Goal: Register for event/course

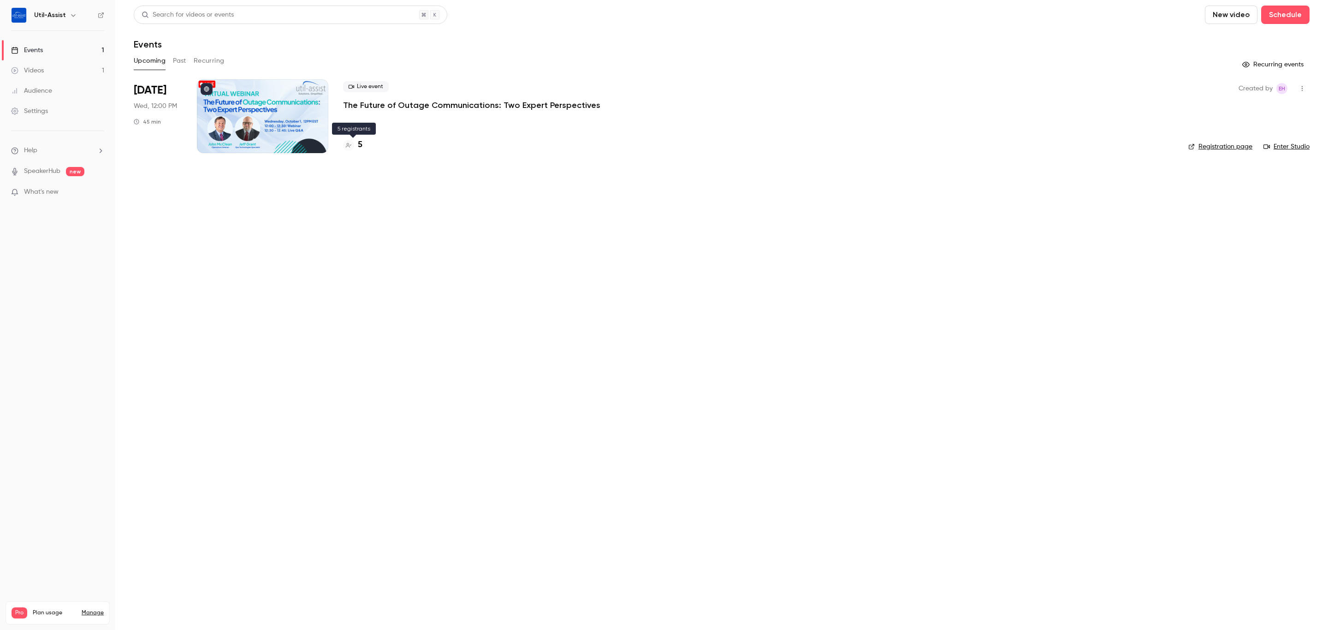
click at [361, 143] on h4 "5" at bounding box center [360, 145] width 5 height 12
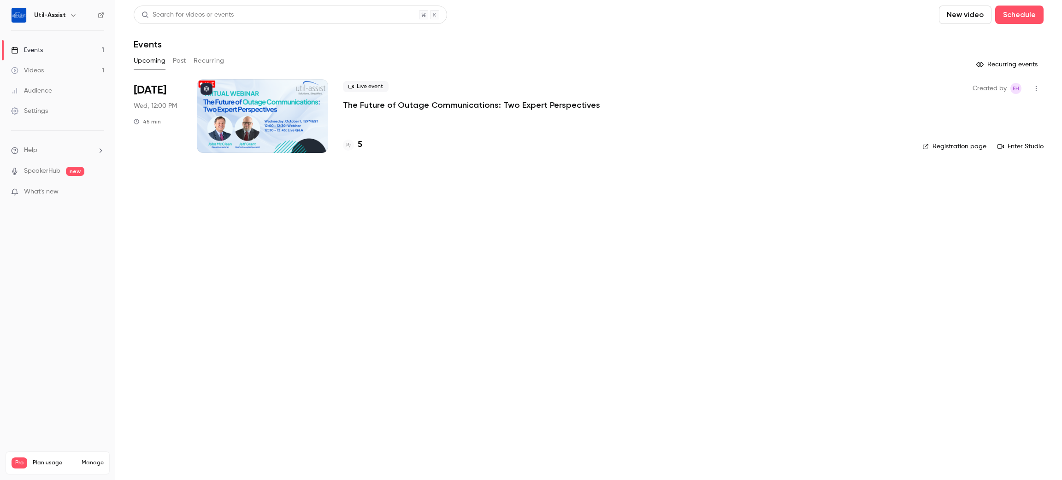
click at [57, 52] on link "Events 1" at bounding box center [57, 50] width 115 height 20
click at [360, 105] on p "The Future of Outage Communications: Two Expert Perspectives" at bounding box center [471, 105] width 257 height 11
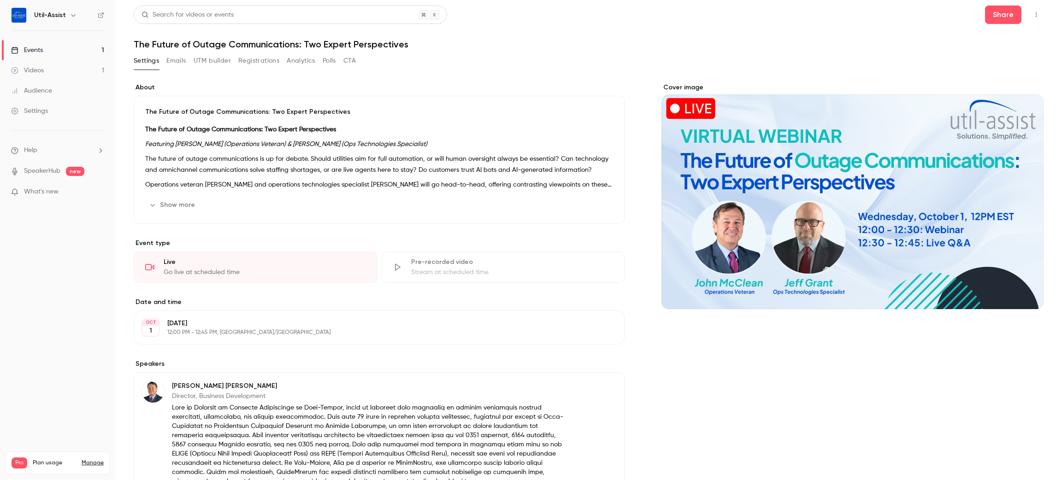
click at [207, 66] on button "UTM builder" at bounding box center [212, 60] width 37 height 15
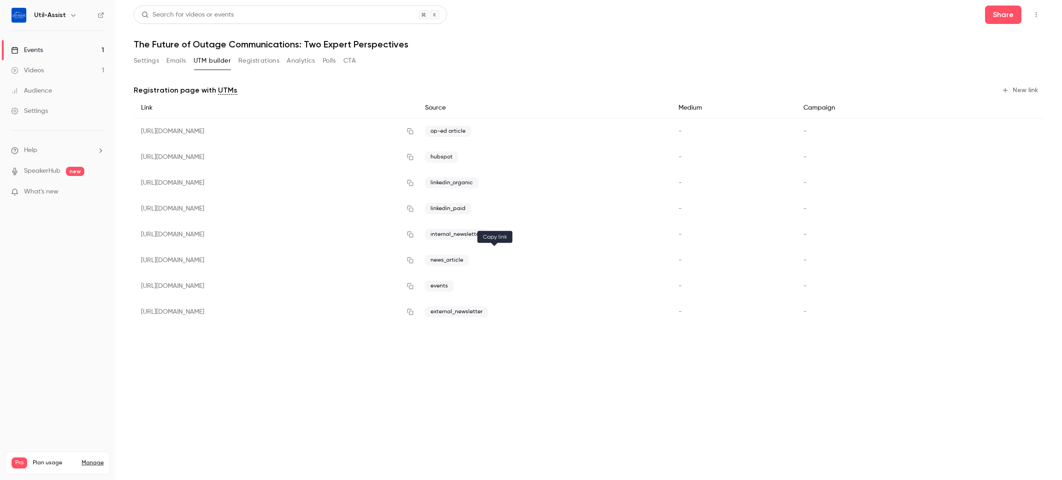
click at [413, 258] on icon "button" at bounding box center [410, 261] width 6 height 6
click at [41, 55] on link "Events 1" at bounding box center [57, 50] width 115 height 20
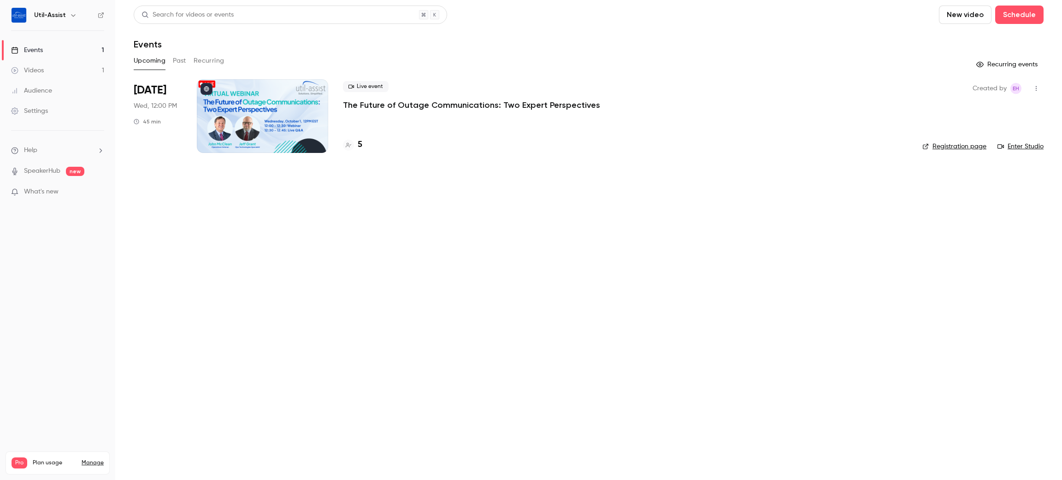
click at [435, 267] on main "Search for videos or events New video Schedule Events Upcoming Past Recurring R…" at bounding box center [588, 240] width 947 height 480
